Goal: Task Accomplishment & Management: Use online tool/utility

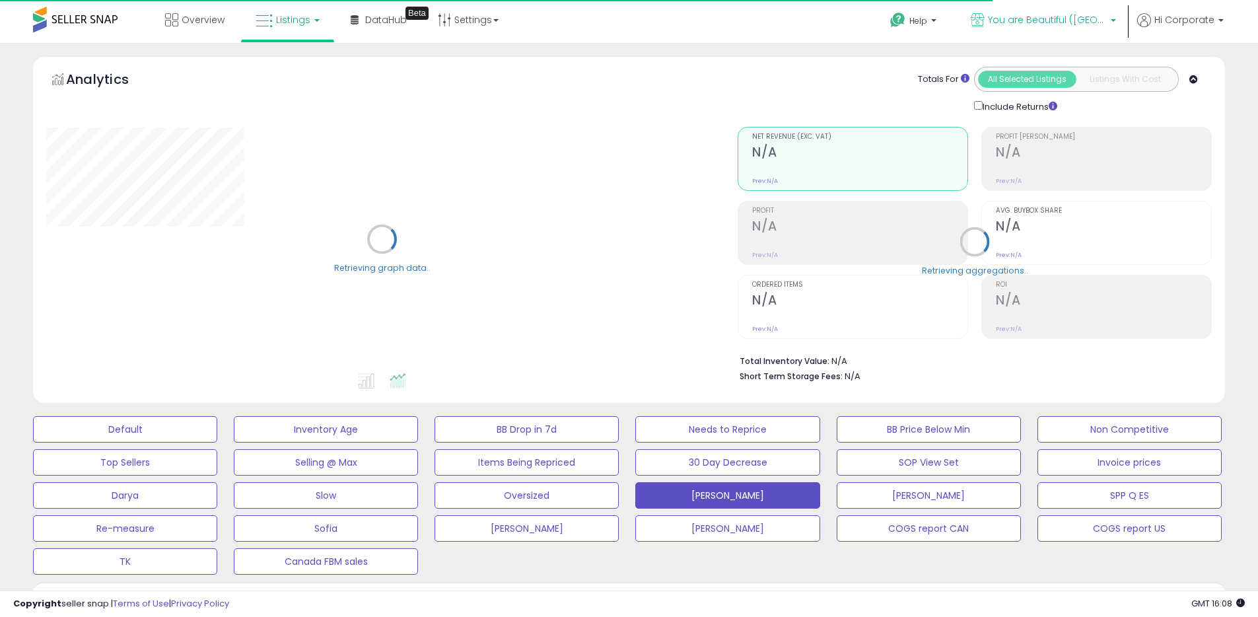
click at [1095, 15] on span "You are Beautiful ([GEOGRAPHIC_DATA])" at bounding box center [1047, 19] width 119 height 13
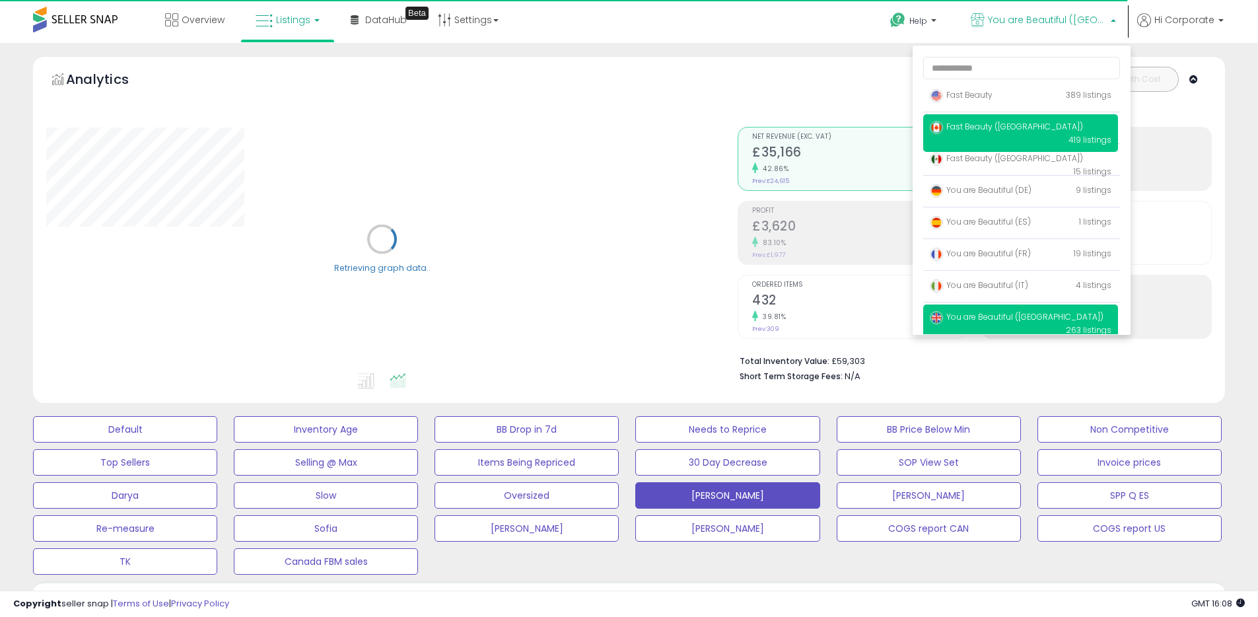
click at [977, 126] on span "Fast Beauty ([GEOGRAPHIC_DATA])" at bounding box center [1006, 126] width 153 height 11
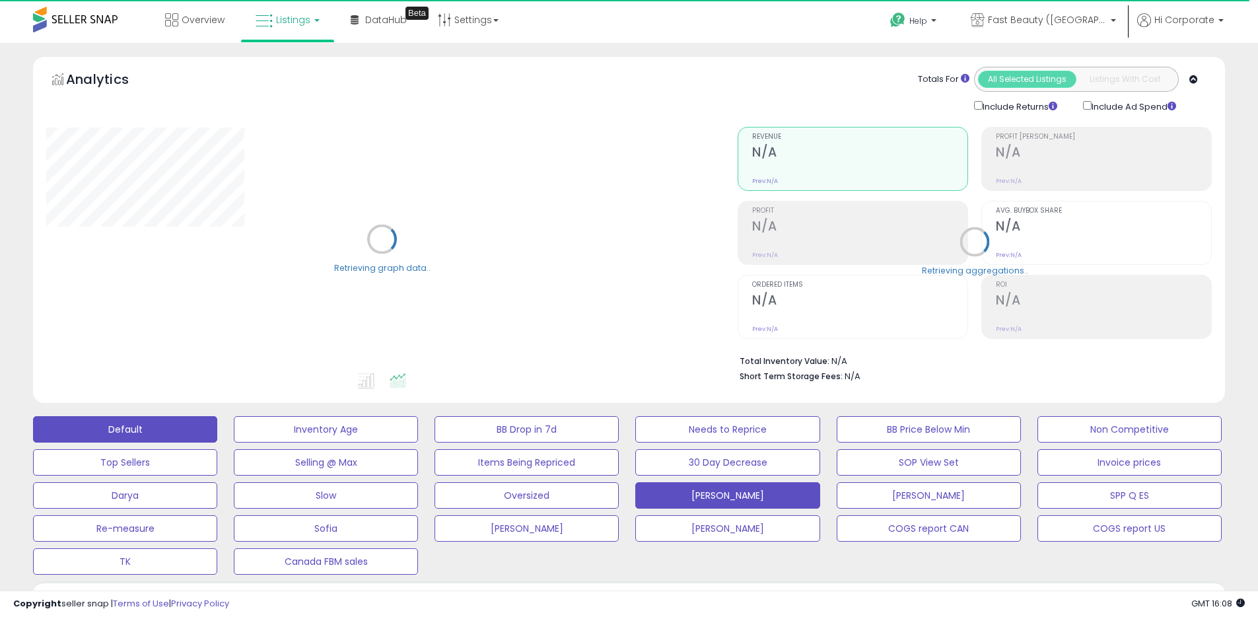
click at [174, 437] on button "Default" at bounding box center [125, 429] width 184 height 26
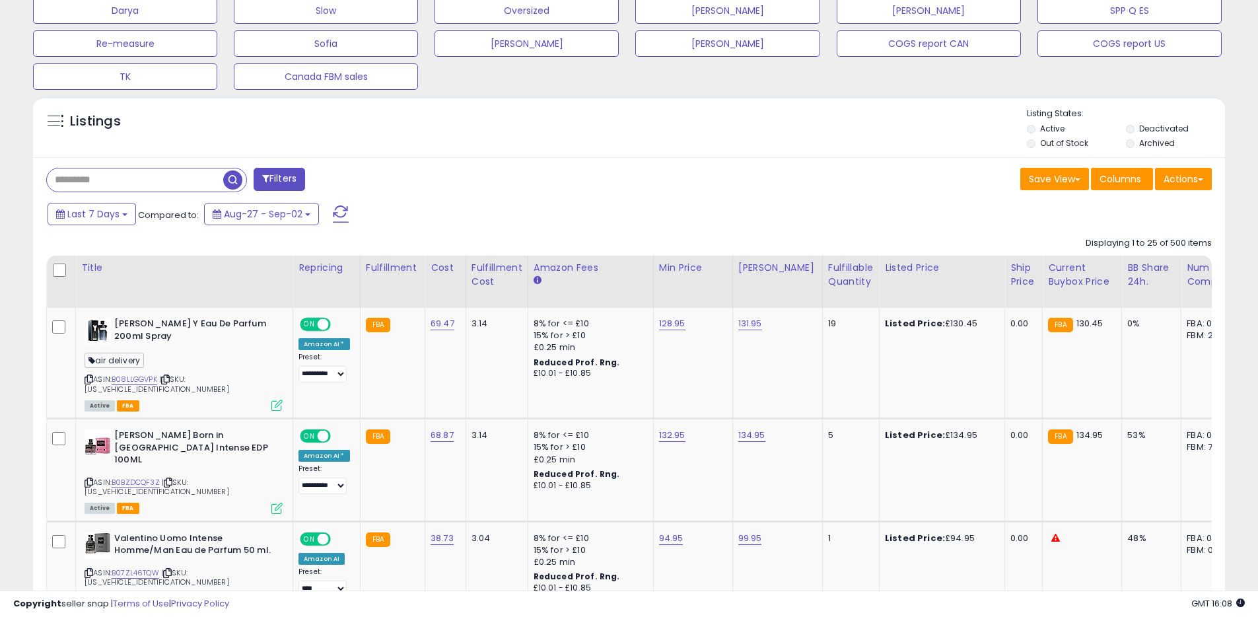
scroll to position [485, 0]
click at [1149, 143] on label "Archived" at bounding box center [1157, 142] width 36 height 11
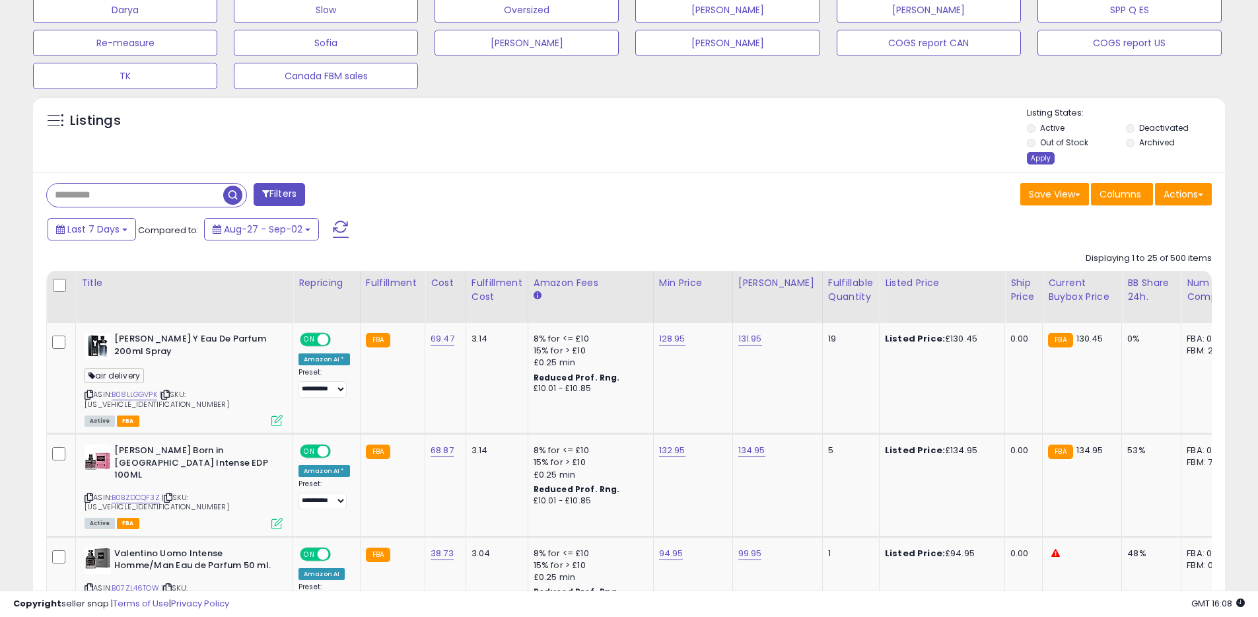
scroll to position [271, 691]
click at [1044, 162] on div "Apply" at bounding box center [1041, 158] width 28 height 13
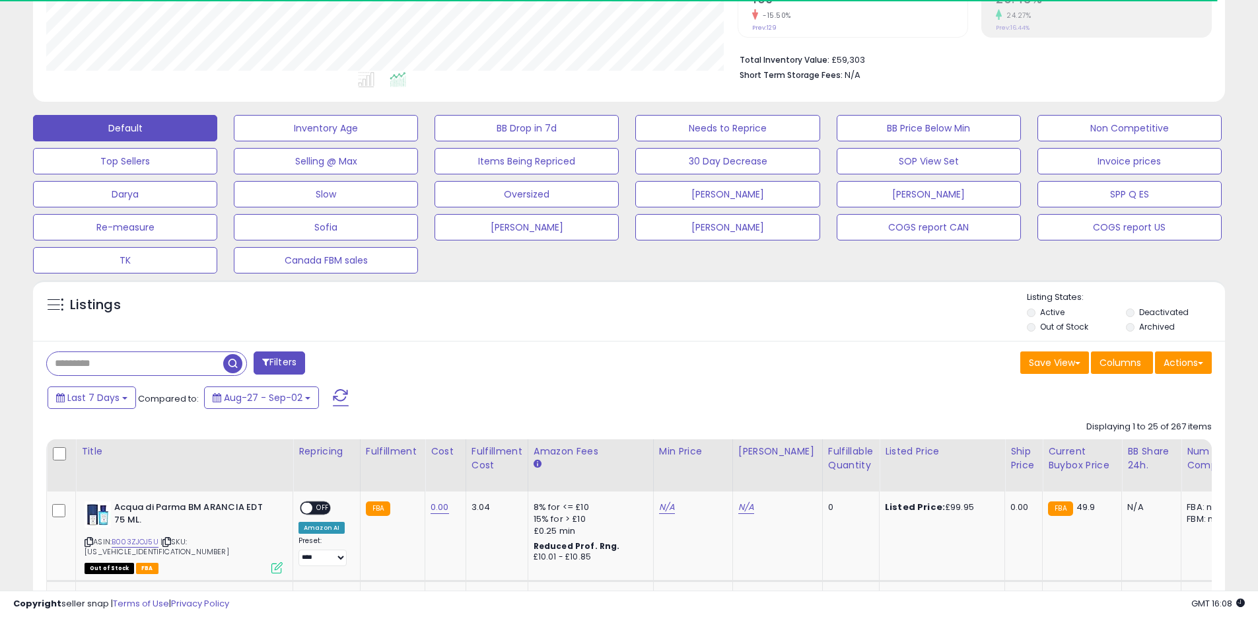
scroll to position [660101, 659680]
click at [1191, 373] on button "Actions" at bounding box center [1183, 362] width 57 height 22
click at [1141, 440] on link "Export All Columns" at bounding box center [1129, 447] width 145 height 20
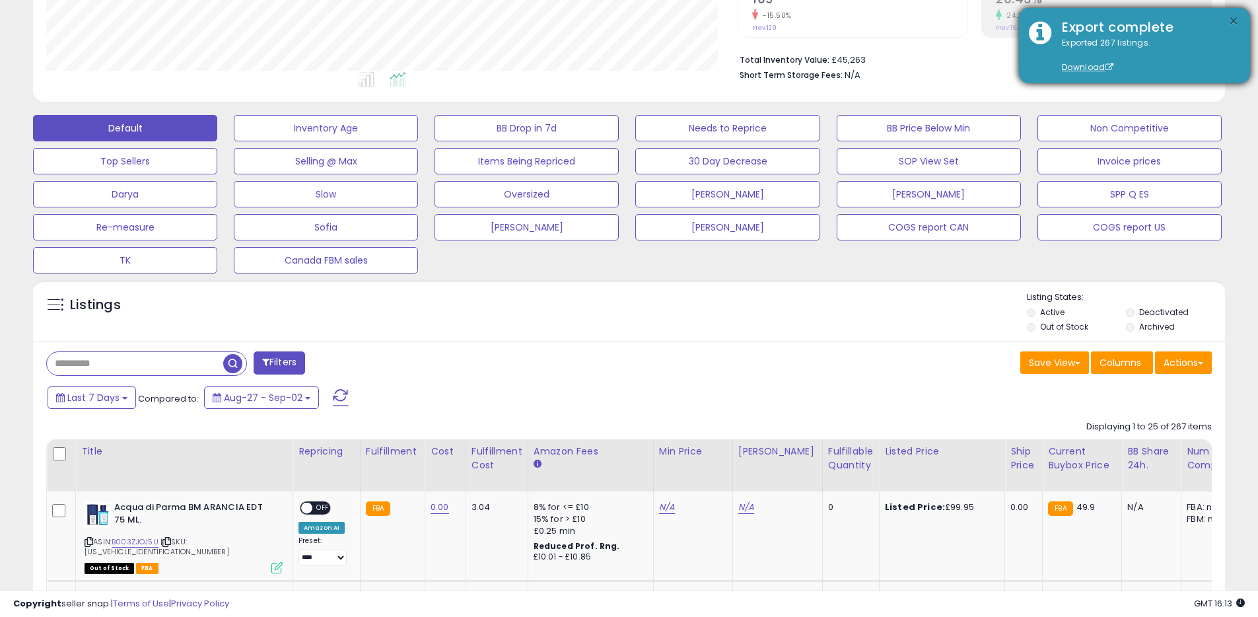
click at [1235, 19] on button "×" at bounding box center [1233, 21] width 11 height 17
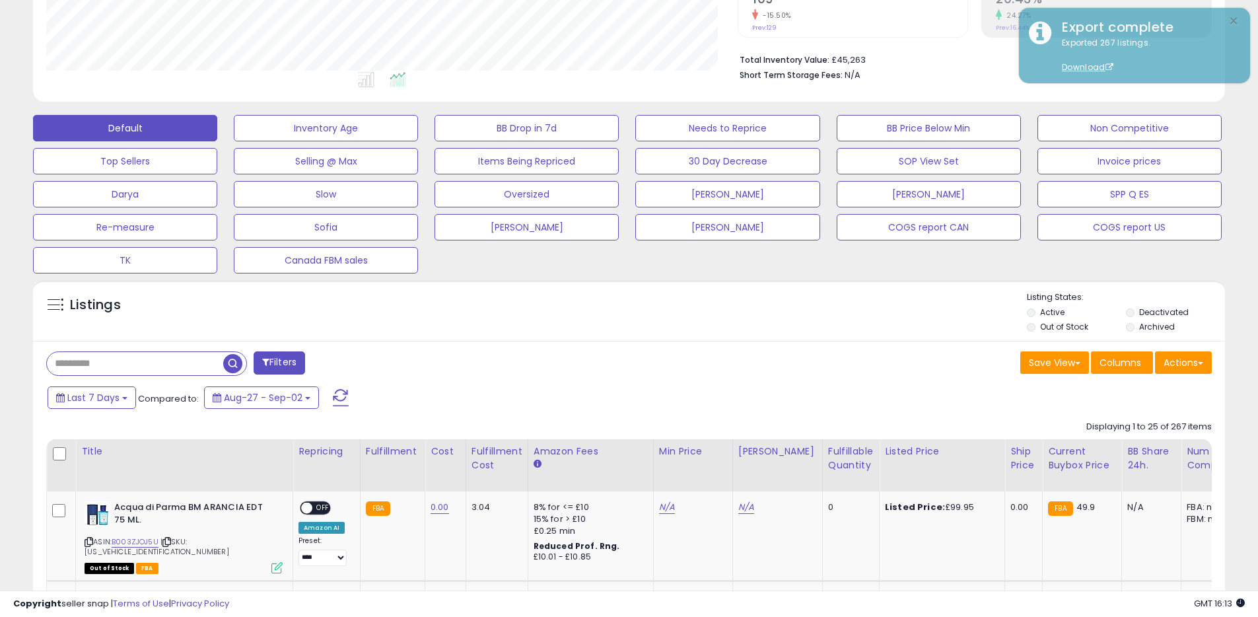
scroll to position [0, 0]
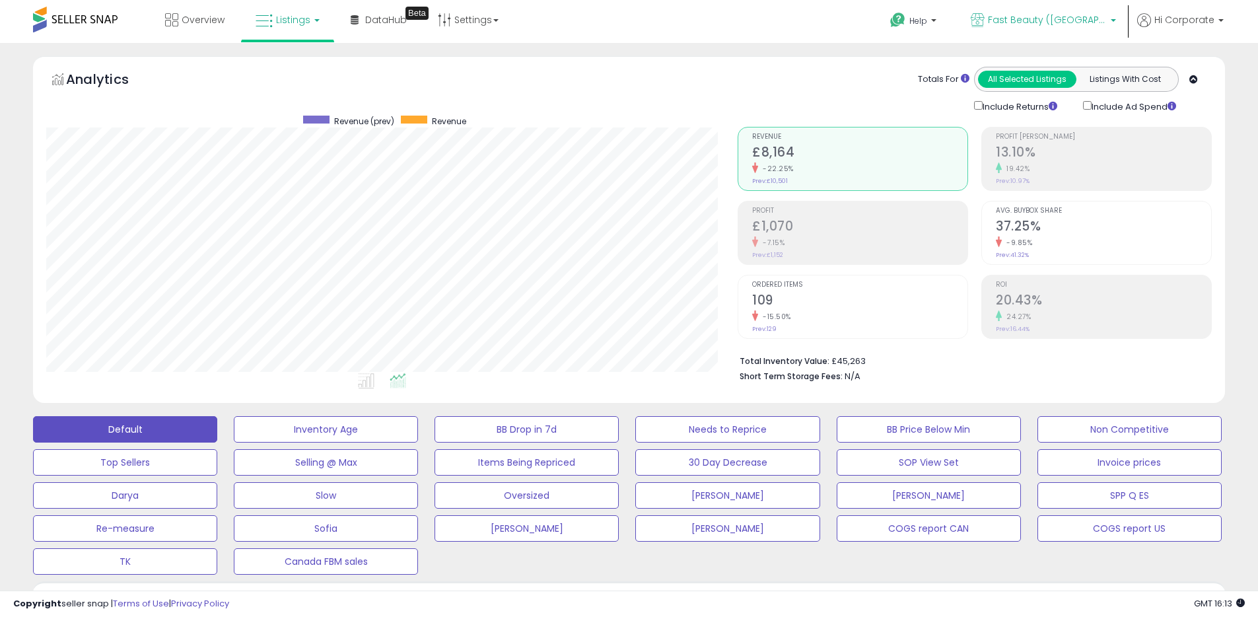
click at [1004, 21] on p "Fast Beauty ([GEOGRAPHIC_DATA])" at bounding box center [1043, 21] width 145 height 17
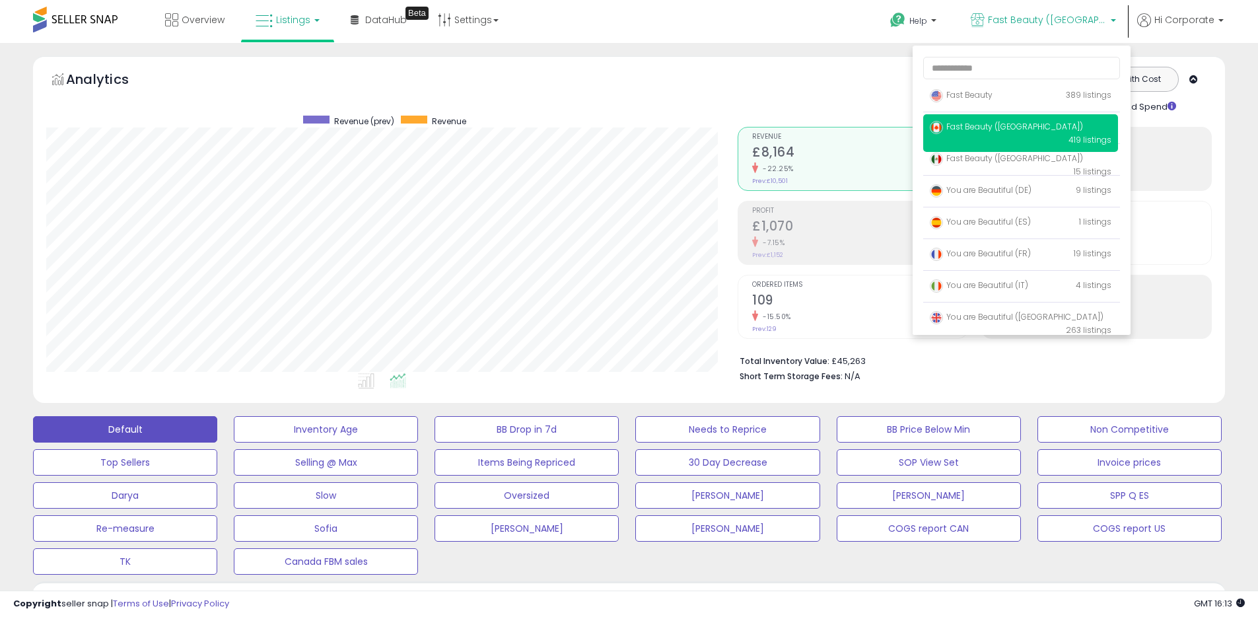
click at [973, 125] on span "Fast Beauty ([GEOGRAPHIC_DATA])" at bounding box center [1006, 126] width 153 height 11
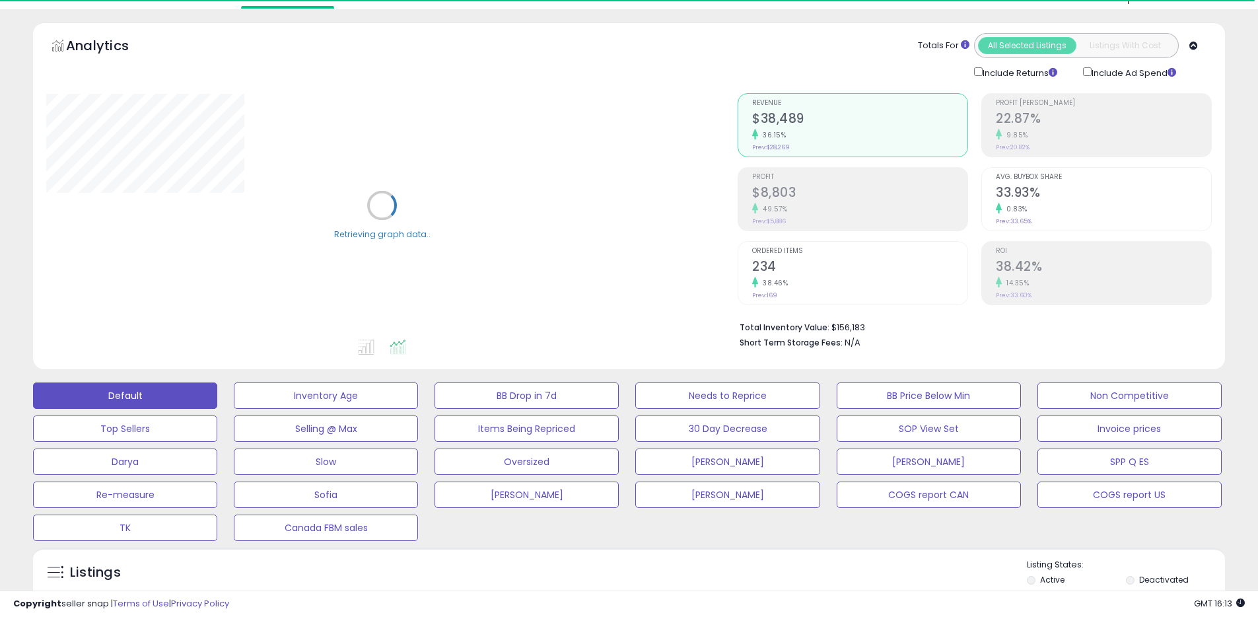
scroll to position [265, 0]
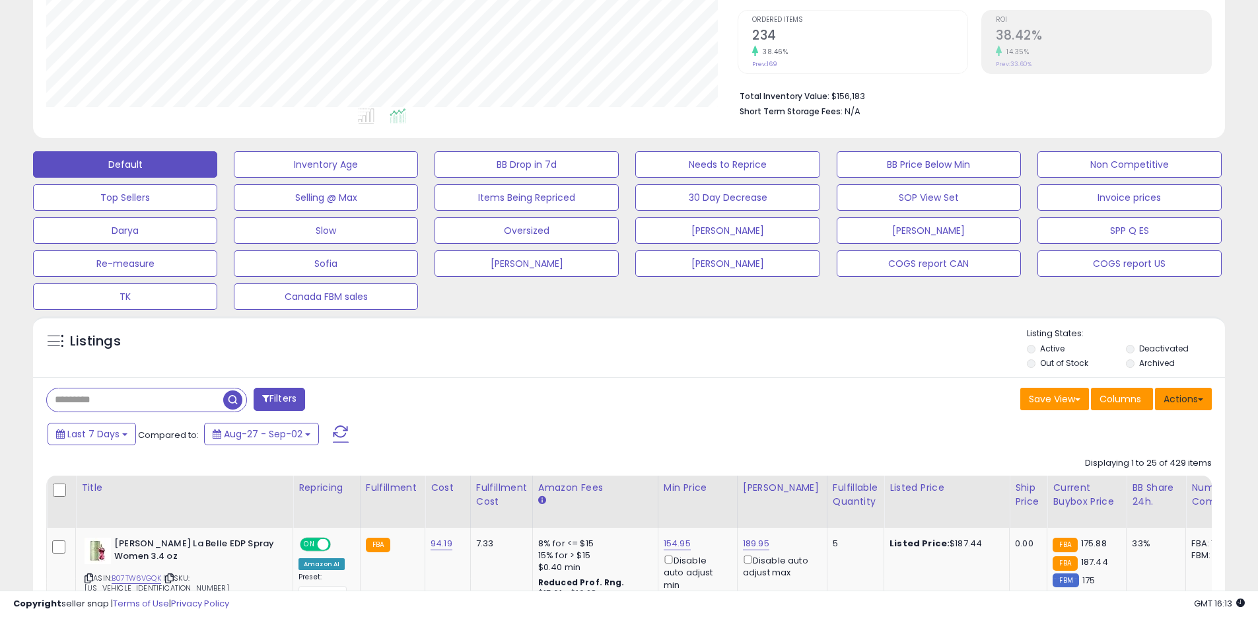
click at [1194, 388] on button "Actions" at bounding box center [1183, 399] width 57 height 22
click at [1100, 485] on link "Export All Columns" at bounding box center [1129, 483] width 145 height 20
